Goal: Transaction & Acquisition: Book appointment/travel/reservation

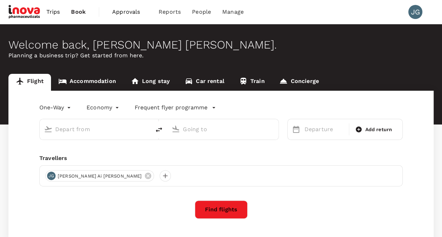
type input "roundtrip"
type input "Kuching Intl (KCH)"
type input "Sibu (SBW)"
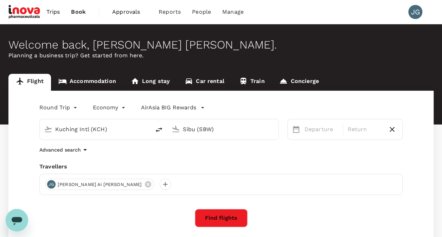
click at [131, 12] on span "Approvals" at bounding box center [129, 12] width 35 height 8
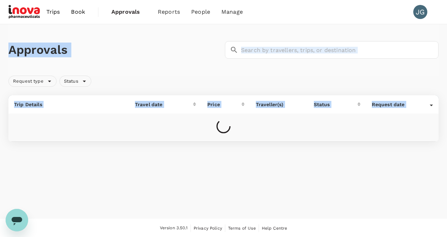
click at [149, 51] on h1 "Approvals" at bounding box center [115, 50] width 214 height 15
